Goal: Information Seeking & Learning: Learn about a topic

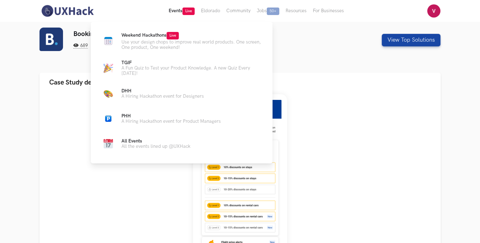
click at [183, 18] on button "Events Live" at bounding box center [181, 11] width 32 height 22
click at [143, 40] on p "Use your design chops to improve real world products. One screen, One product, …" at bounding box center [191, 44] width 141 height 11
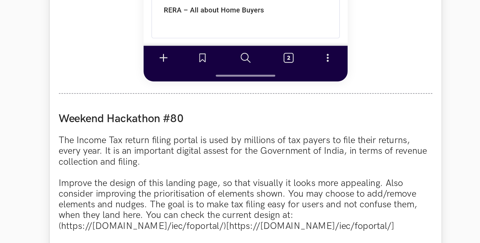
scroll to position [449, 0]
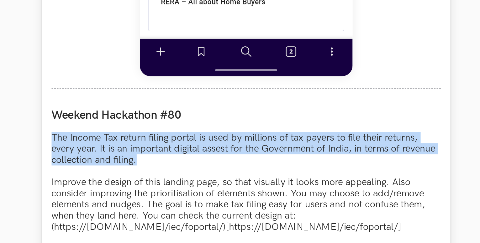
drag, startPoint x: 125, startPoint y: 96, endPoint x: 222, endPoint y: 105, distance: 96.6
click at [222, 147] on p "The Income Tax return filing portal is used by millions of tax payers to file t…" at bounding box center [239, 186] width 229 height 79
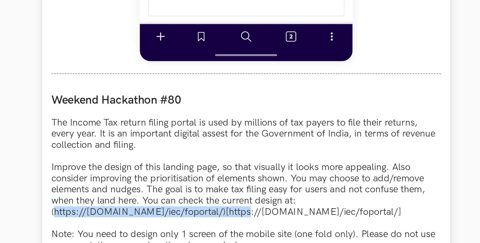
drag, startPoint x: 127, startPoint y: 149, endPoint x: 236, endPoint y: 147, distance: 108.4
click at [236, 147] on p "The Income Tax return filing portal is used by millions of tax payers to file t…" at bounding box center [239, 186] width 229 height 79
copy p "https://www.incometax.gov.in/iec/foportal/"
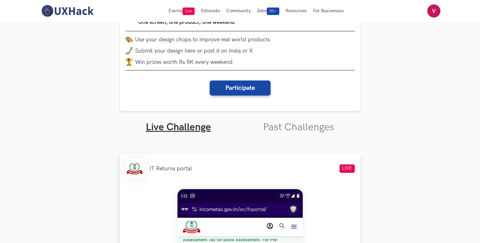
scroll to position [95, 0]
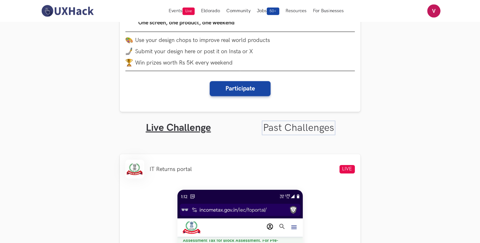
click at [305, 122] on link "Past Challenges" at bounding box center [298, 128] width 71 height 12
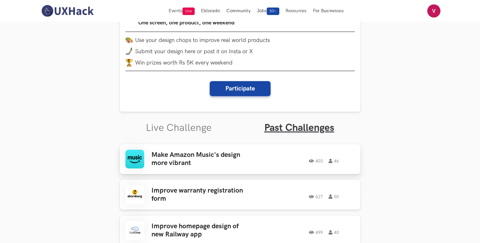
click at [252, 144] on link "Make Amazon Music's design more vibrant 403 46 403 46" at bounding box center [240, 159] width 241 height 30
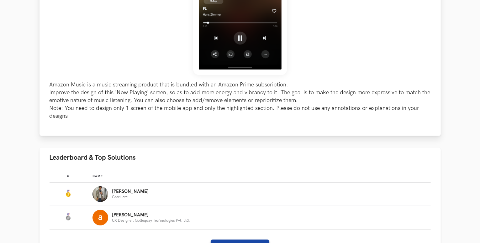
scroll to position [336, 0]
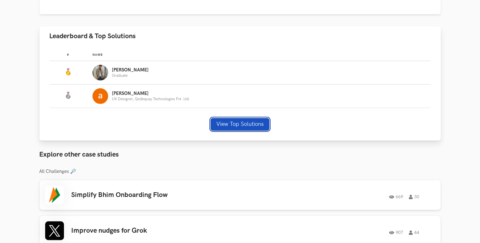
click at [235, 124] on button "View Top Solutions" at bounding box center [240, 124] width 59 height 13
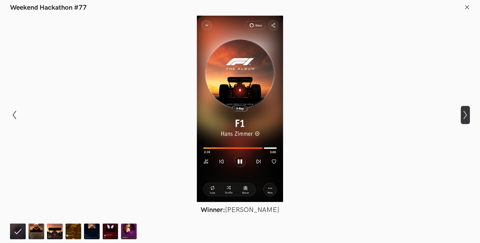
click at [466, 111] on button "Show next slide" at bounding box center [465, 115] width 9 height 18
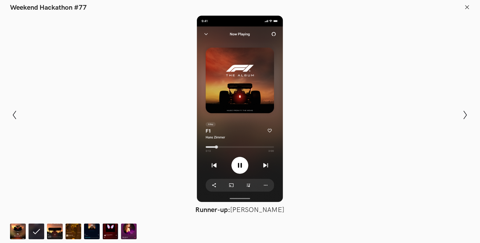
click at [372, 156] on div at bounding box center [240, 109] width 434 height 186
click at [470, 7] on header "Weekend Hackathon #77" at bounding box center [240, 6] width 480 height 12
click at [11, 113] on icon "Show previous slide" at bounding box center [14, 115] width 9 height 9
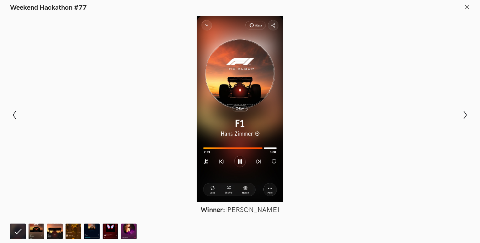
click at [469, 5] on icon at bounding box center [467, 7] width 6 height 6
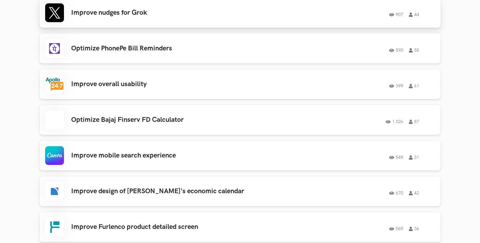
scroll to position [556, 0]
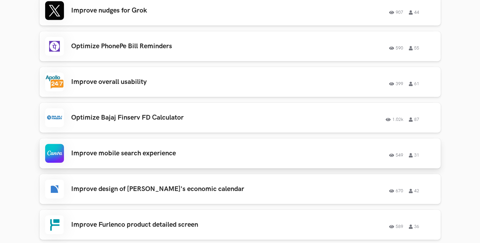
click at [188, 159] on div "Improve mobile search experience 549 31 549 31" at bounding box center [240, 153] width 390 height 19
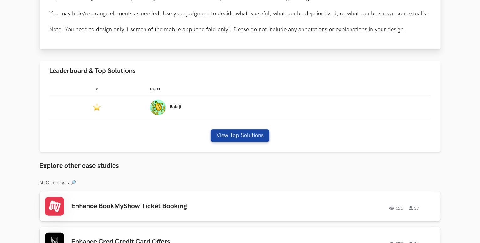
scroll to position [349, 0]
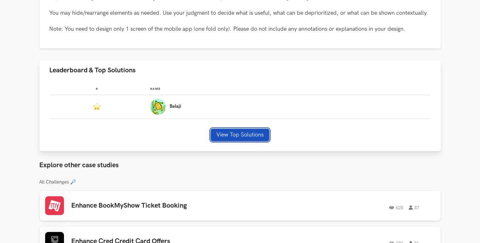
click at [248, 135] on button "View Top Solutions" at bounding box center [240, 135] width 59 height 13
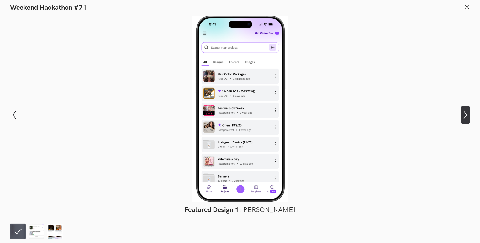
click at [465, 107] on button "Show next slide" at bounding box center [465, 115] width 9 height 18
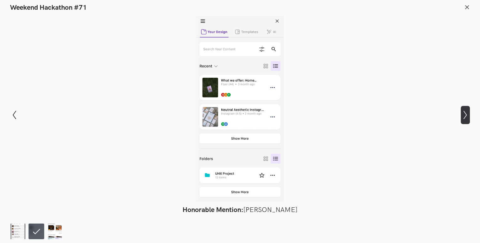
click at [465, 107] on button "Show next slide" at bounding box center [465, 115] width 9 height 18
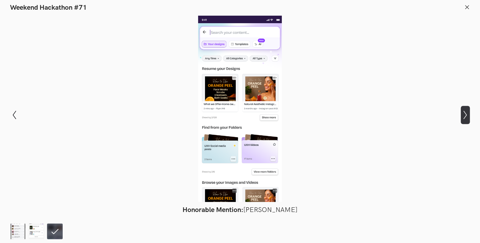
click at [465, 107] on button "Show next slide" at bounding box center [465, 115] width 9 height 18
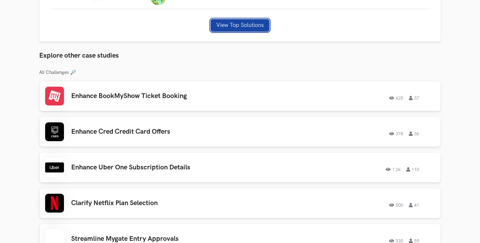
scroll to position [461, 0]
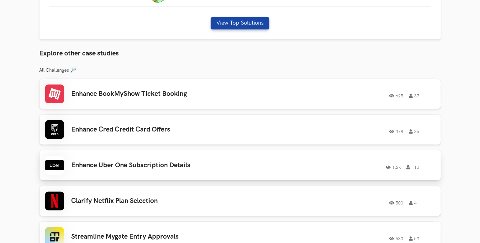
click at [125, 166] on h3 "Enhance Uber One Subscription Details" at bounding box center [160, 165] width 178 height 8
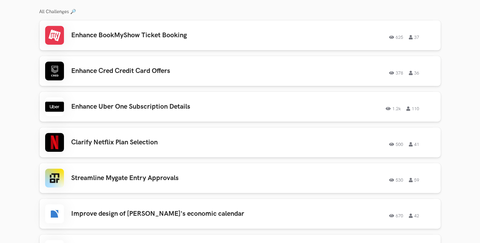
scroll to position [520, 0]
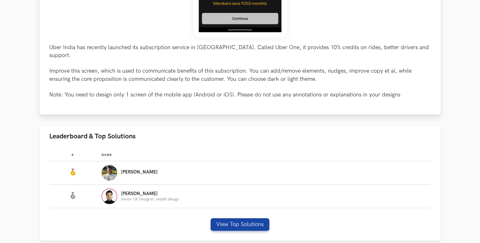
scroll to position [248, 0]
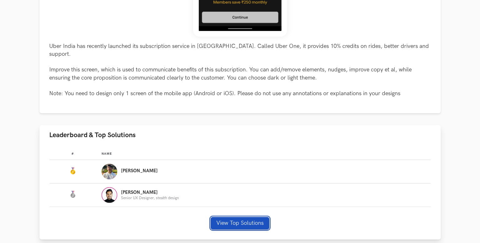
click at [231, 217] on button "View Top Solutions" at bounding box center [240, 223] width 59 height 13
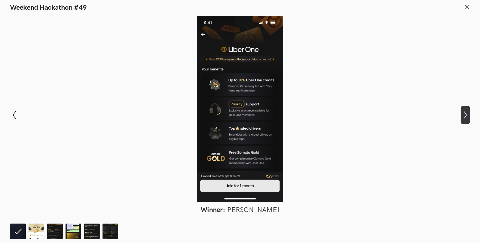
click at [468, 116] on icon "Show next slide" at bounding box center [465, 115] width 9 height 9
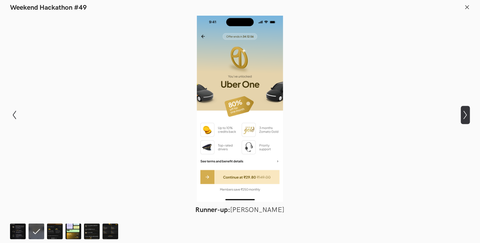
click at [468, 116] on icon "Show next slide" at bounding box center [465, 115] width 9 height 9
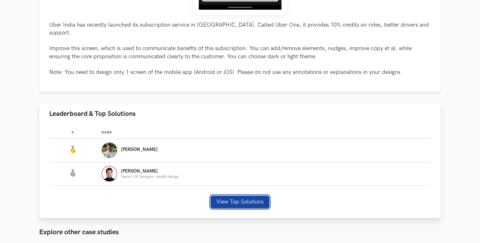
scroll to position [269, 0]
click at [109, 143] on img "Leaderboard" at bounding box center [110, 150] width 16 height 16
click at [129, 147] on p "[PERSON_NAME]" at bounding box center [139, 149] width 37 height 5
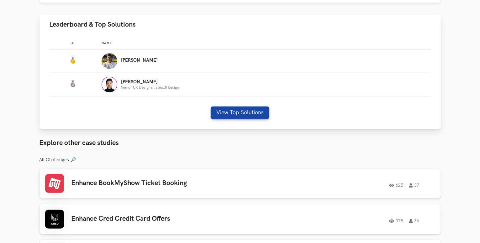
scroll to position [359, 0]
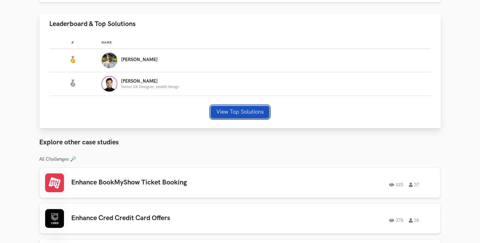
click at [250, 106] on button "View Top Solutions" at bounding box center [240, 112] width 59 height 13
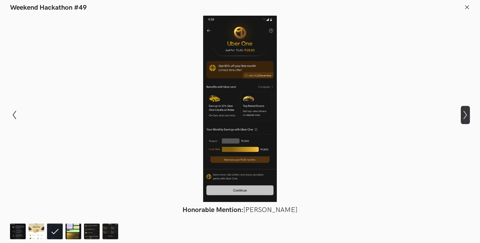
click at [462, 112] on icon "Show next slide" at bounding box center [465, 115] width 9 height 9
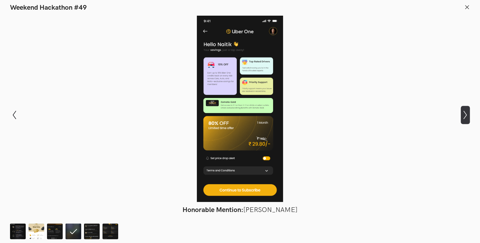
click at [462, 112] on icon "Show next slide" at bounding box center [465, 115] width 9 height 9
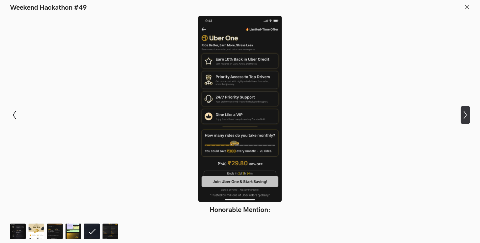
click at [462, 112] on icon "Show next slide" at bounding box center [465, 115] width 9 height 9
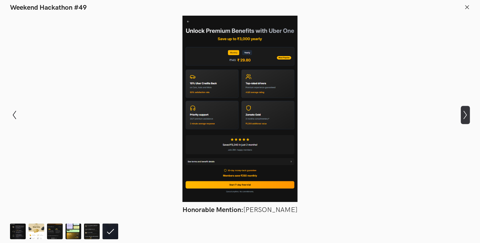
click at [462, 112] on icon "Show next slide" at bounding box center [465, 115] width 9 height 9
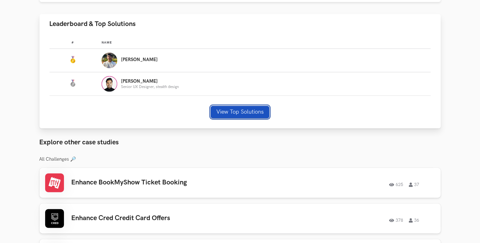
click at [237, 107] on button "View Top Solutions" at bounding box center [240, 112] width 59 height 13
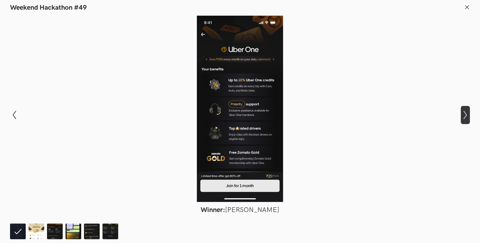
click at [467, 113] on icon "Show next slide" at bounding box center [465, 115] width 9 height 9
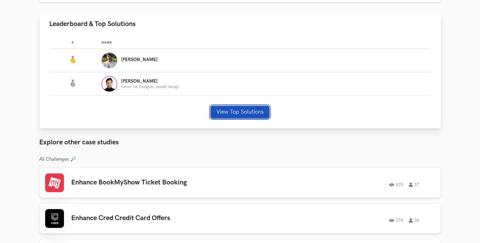
click at [254, 106] on button "View Top Solutions" at bounding box center [240, 112] width 59 height 13
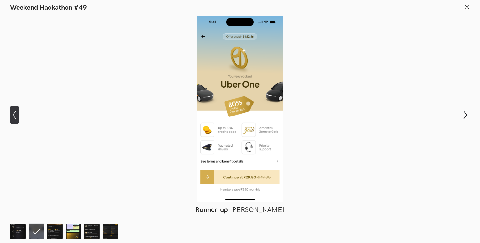
click at [13, 107] on button "Show previous slide" at bounding box center [14, 115] width 9 height 18
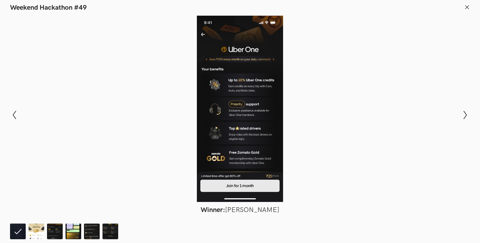
click at [472, 113] on div "Modal Gallery Slideshow Winner: [PERSON_NAME] Runner-up: [PERSON_NAME] Honorabl…" at bounding box center [240, 115] width 480 height 206
click at [465, 114] on icon "Show next slide" at bounding box center [465, 115] width 9 height 9
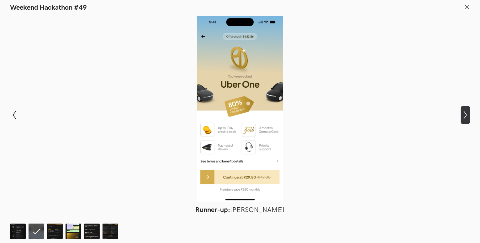
click at [465, 114] on icon "Show next slide" at bounding box center [465, 115] width 9 height 9
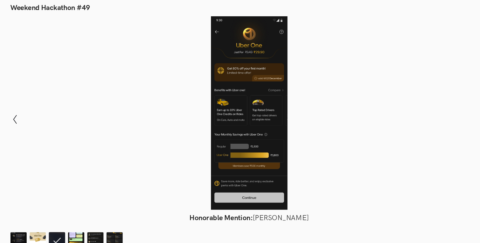
scroll to position [354, 0]
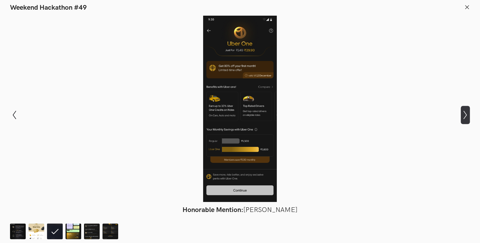
click at [463, 117] on icon "Show next slide" at bounding box center [465, 115] width 9 height 9
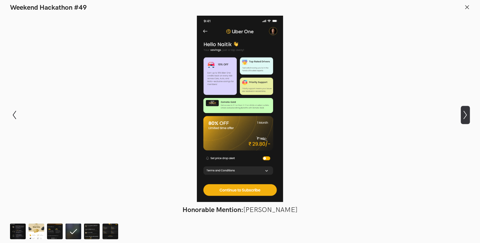
click at [463, 117] on icon "Show next slide" at bounding box center [465, 115] width 9 height 9
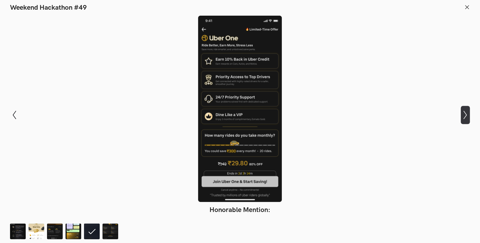
click at [463, 117] on icon "Show next slide" at bounding box center [465, 115] width 9 height 9
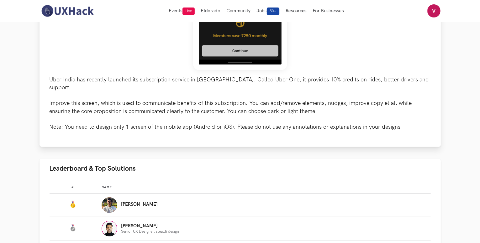
scroll to position [198, 0]
